Goal: Information Seeking & Learning: Learn about a topic

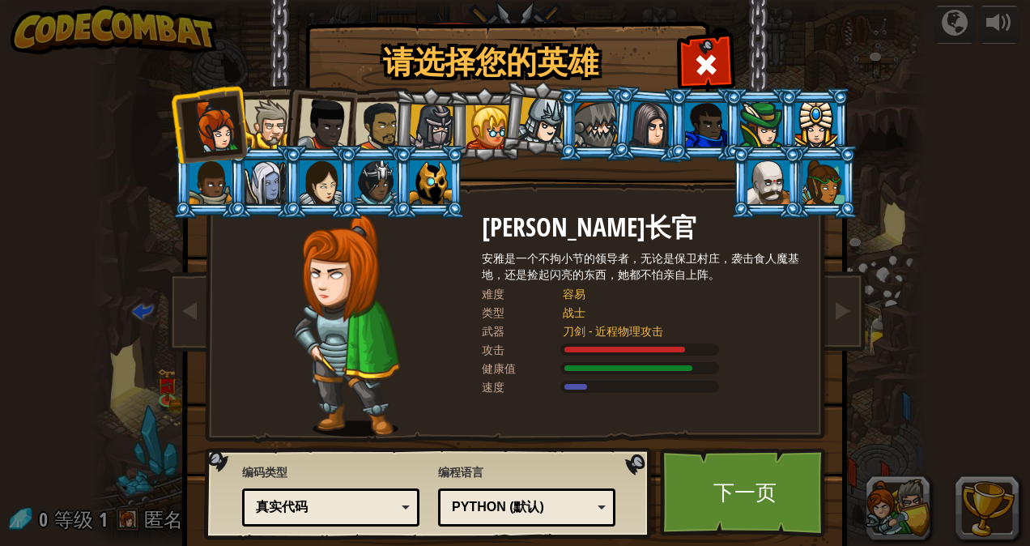
select select "zh-HANS"
